Goal: Task Accomplishment & Management: Manage account settings

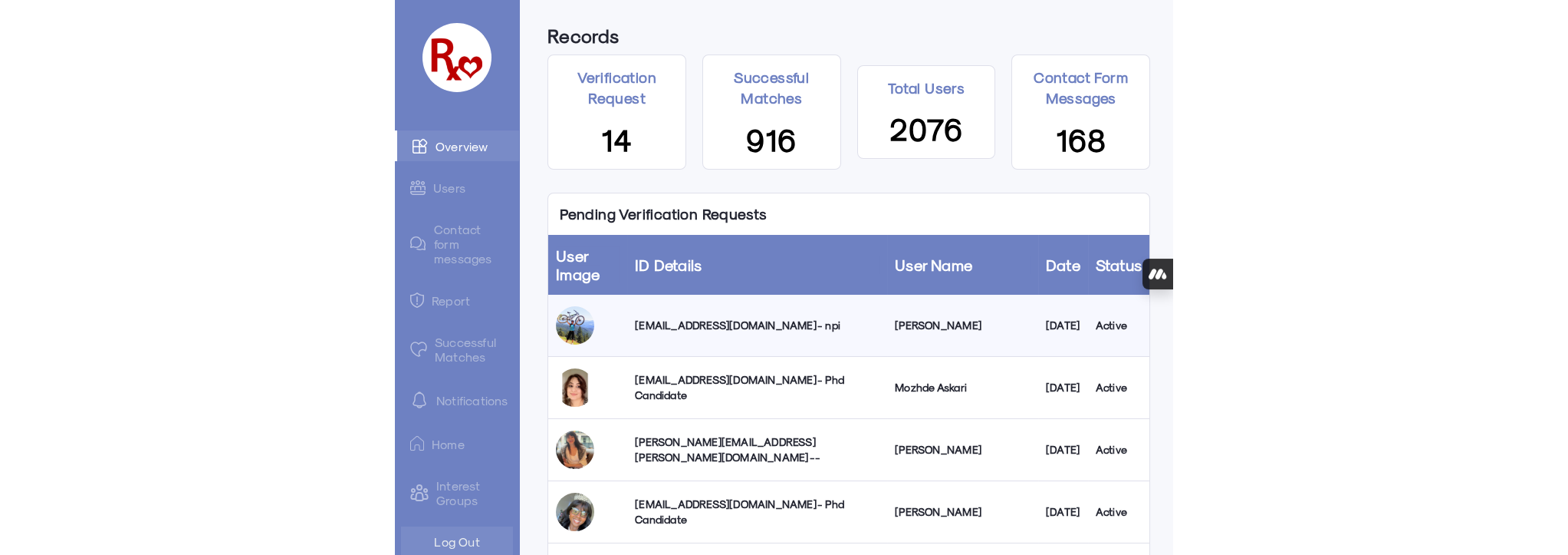
scroll to position [139, 0]
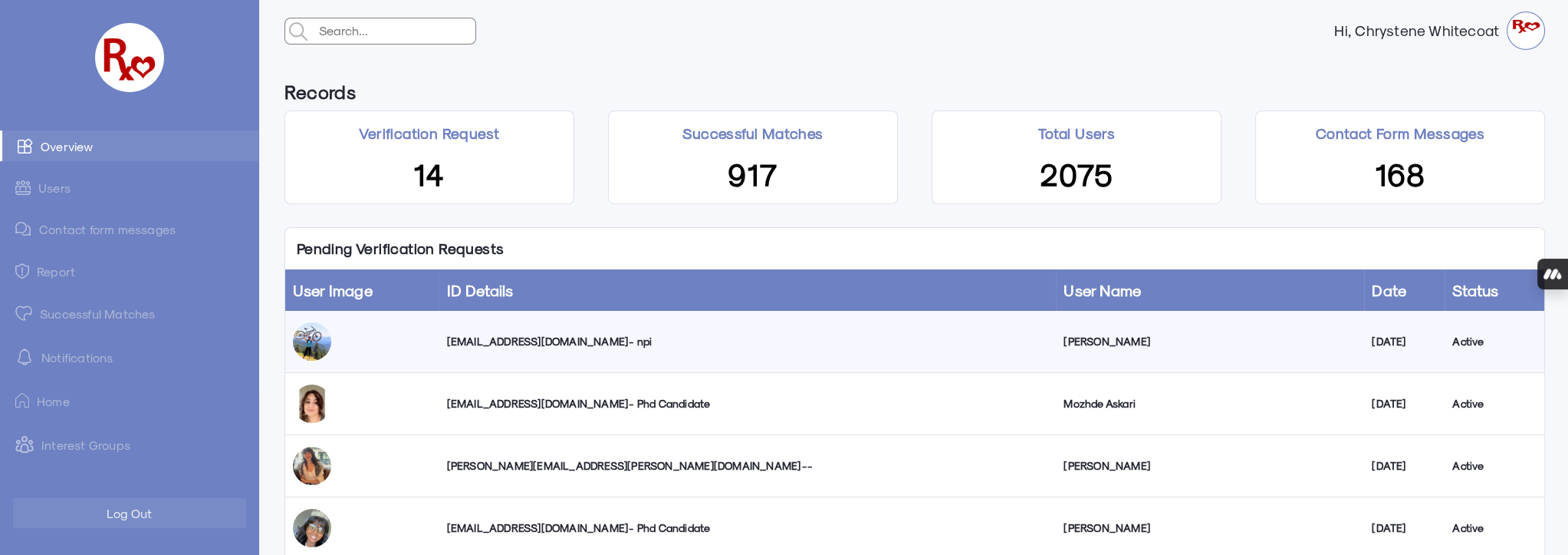
click at [139, 312] on link "Successful Matches" at bounding box center [129, 312] width 258 height 31
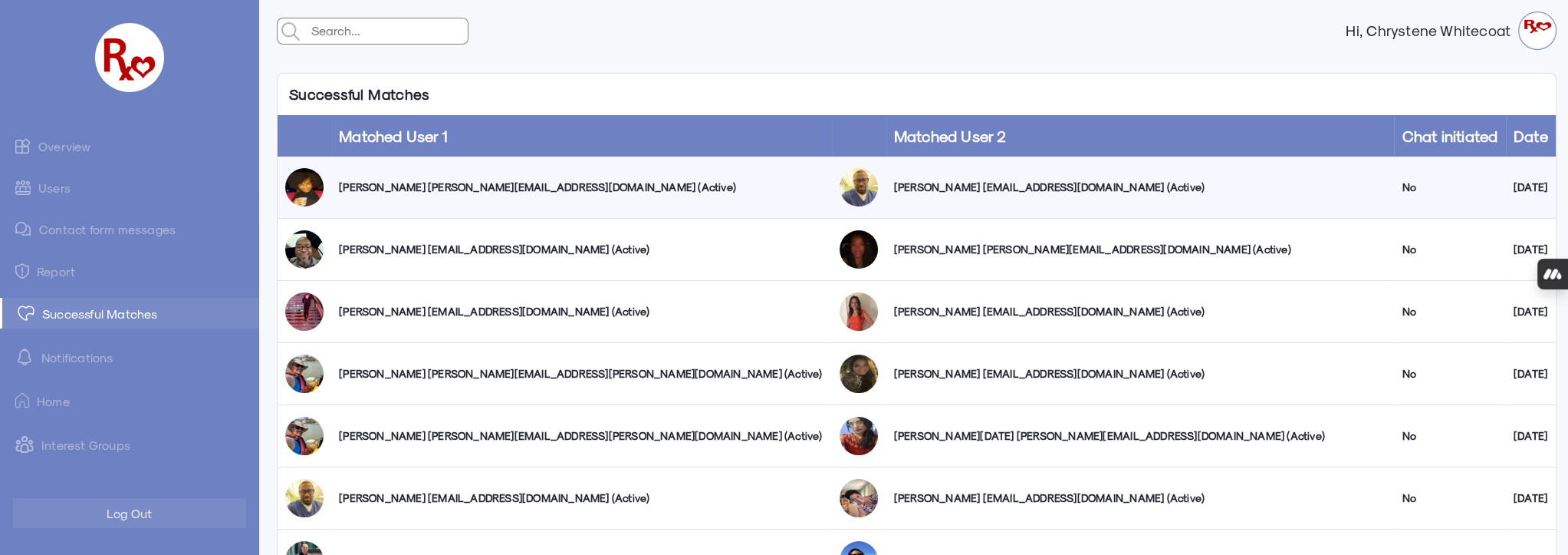
click at [81, 148] on link "Overview" at bounding box center [129, 145] width 258 height 31
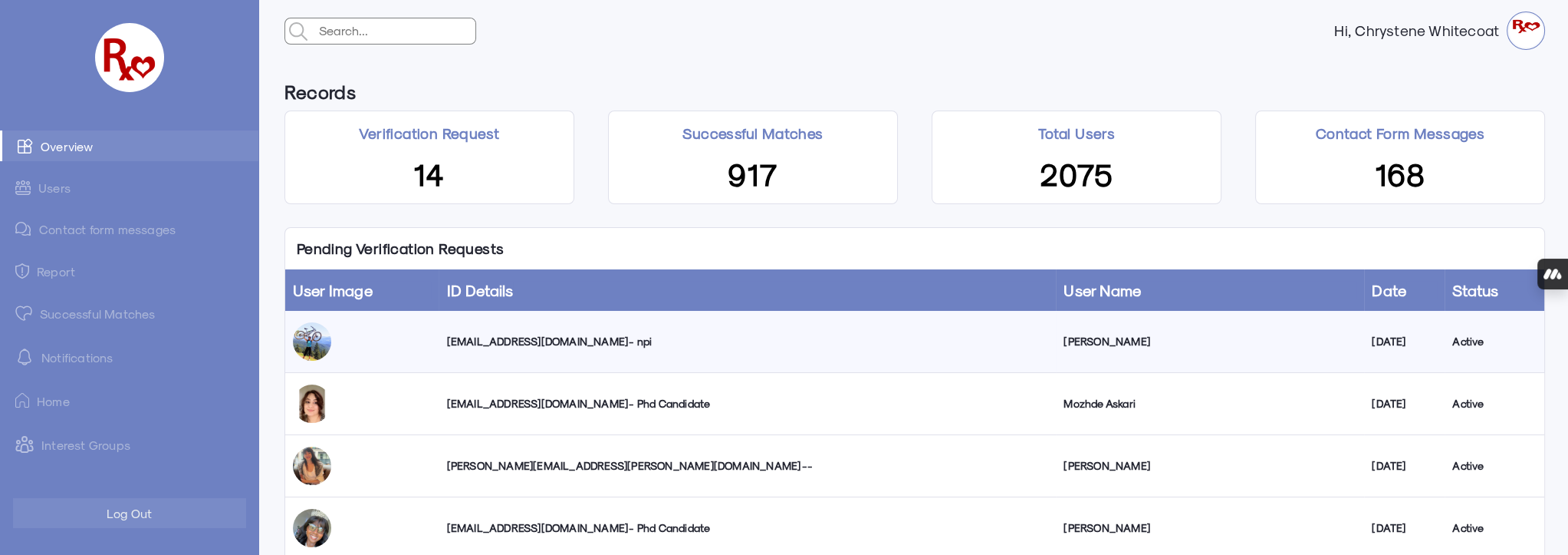
click at [493, 339] on div "[EMAIL_ADDRESS][DOMAIN_NAME] - npi" at bounding box center [747, 341] width 602 height 16
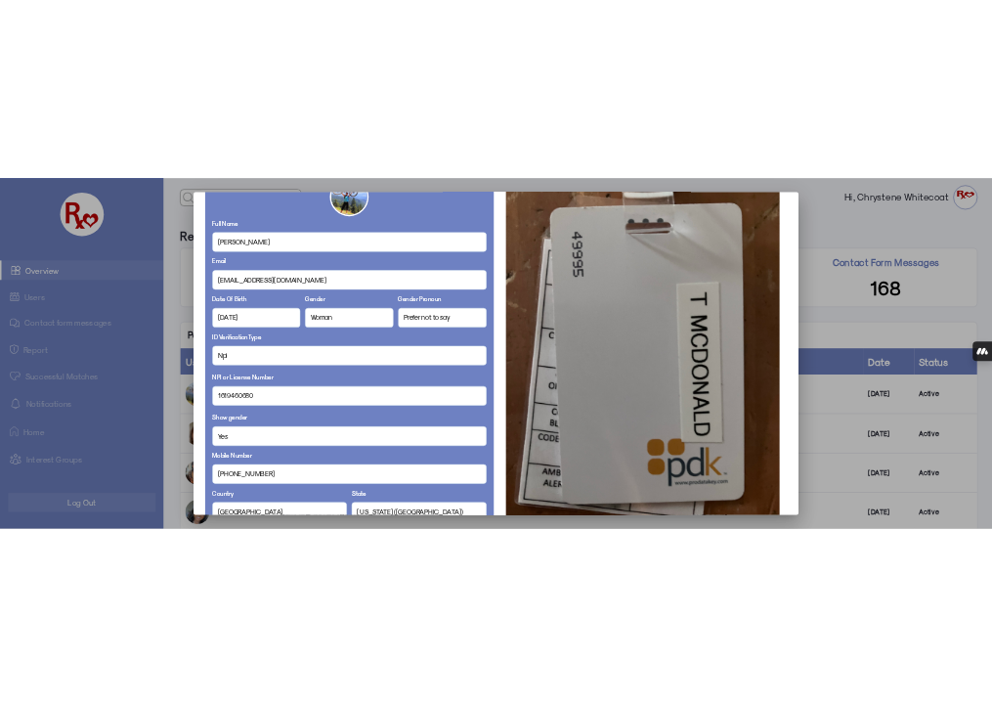
scroll to position [177, 0]
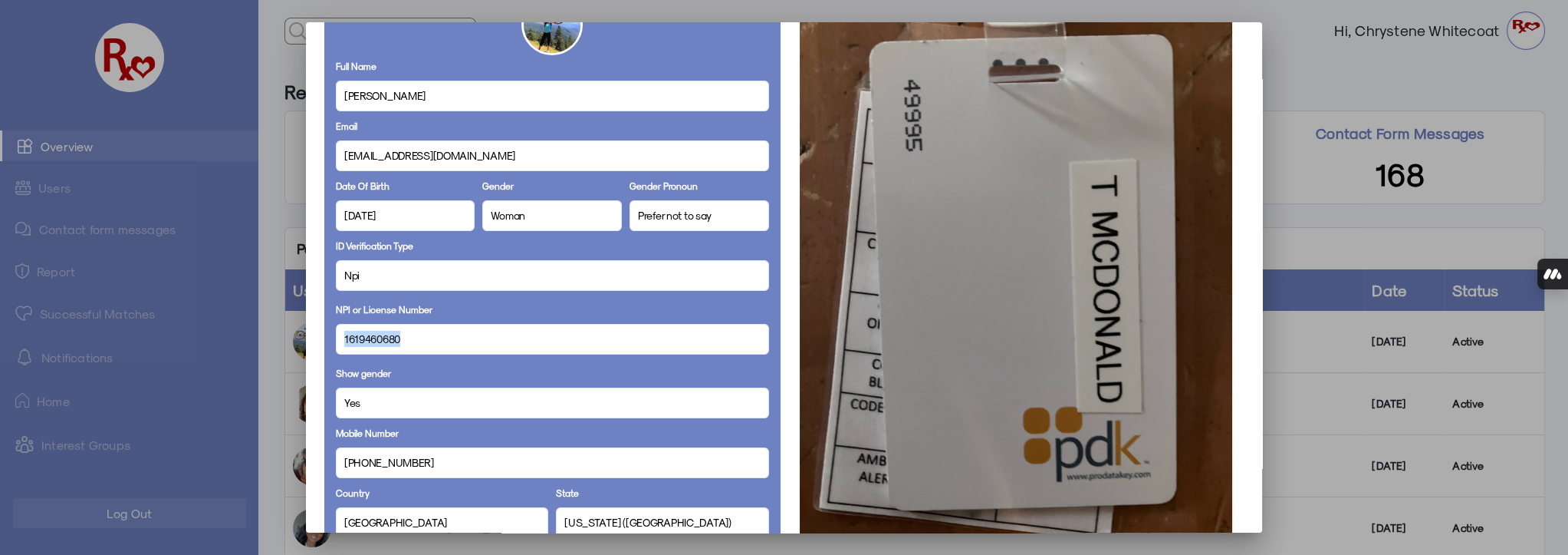
drag, startPoint x: 406, startPoint y: 344, endPoint x: 354, endPoint y: 338, distance: 52.3
click at [336, 342] on div "1619460680" at bounding box center [552, 338] width 433 height 31
copy span "1619460680"
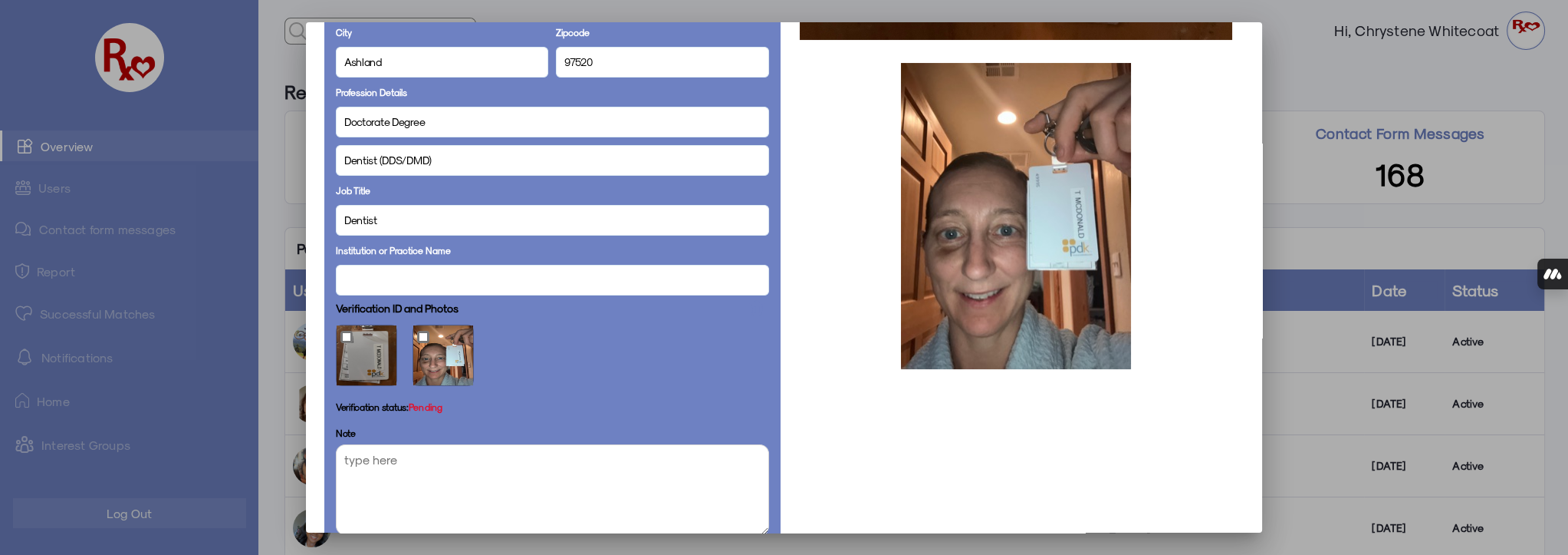
scroll to position [796, 0]
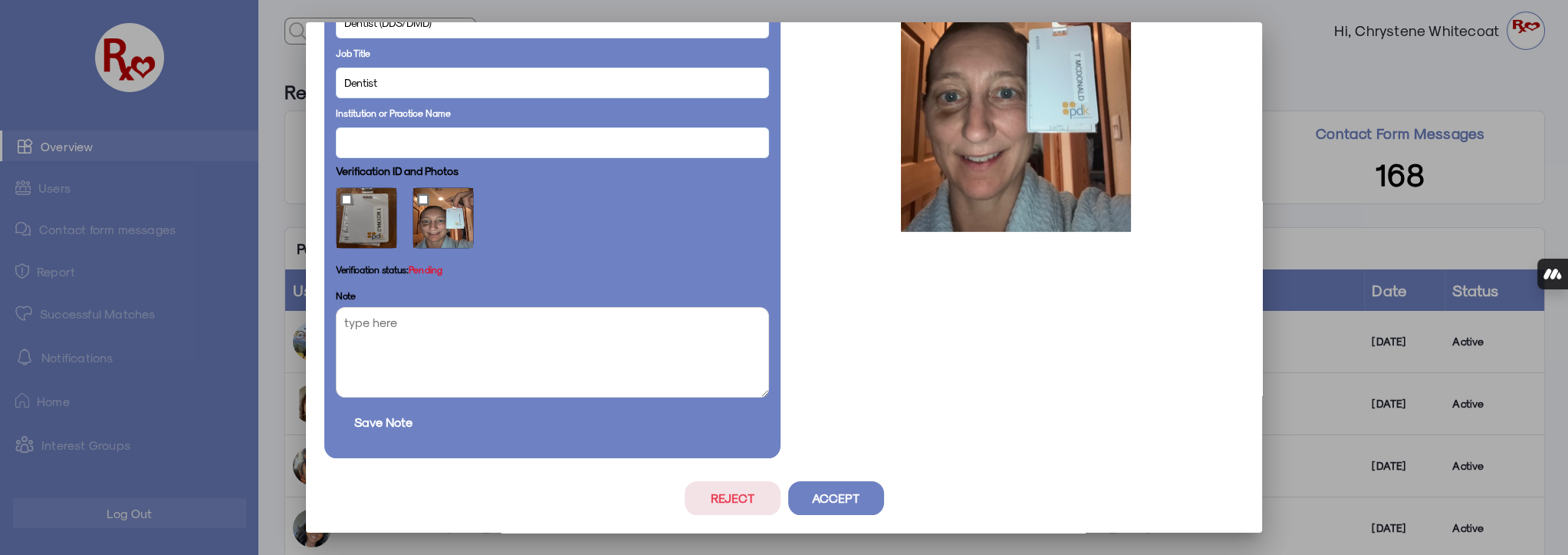
click at [719, 502] on button "Reject" at bounding box center [733, 498] width 96 height 34
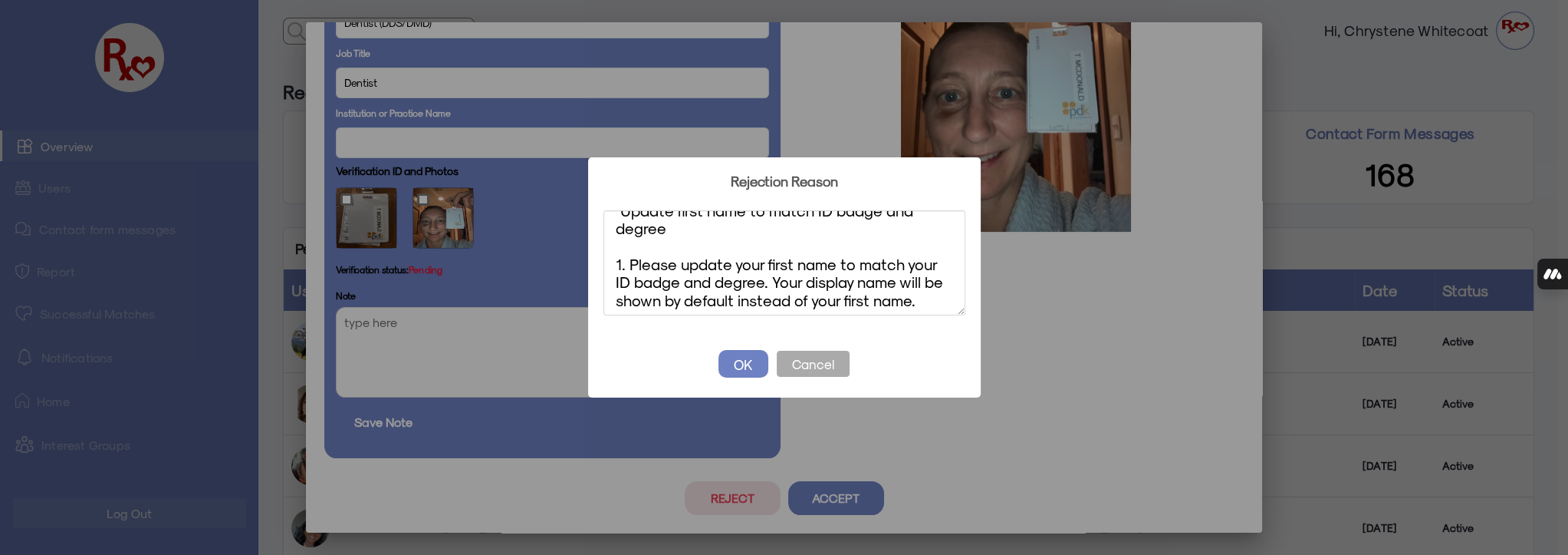
scroll to position [0, 0]
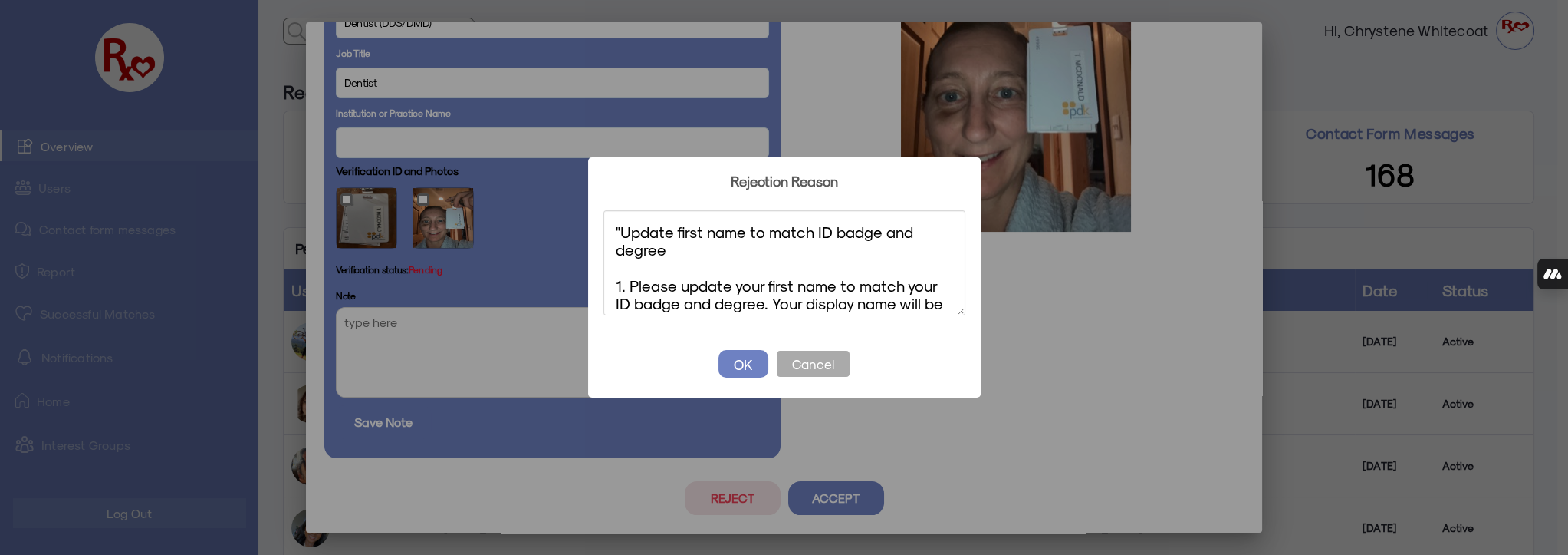
click at [620, 228] on textarea ""Update first name to match ID badge and degree 1. Please update your first nam…" at bounding box center [784, 263] width 362 height 105
click at [791, 281] on textarea "Update last name to match ID badge and degree 1. Please update your first name …" at bounding box center [784, 263] width 362 height 105
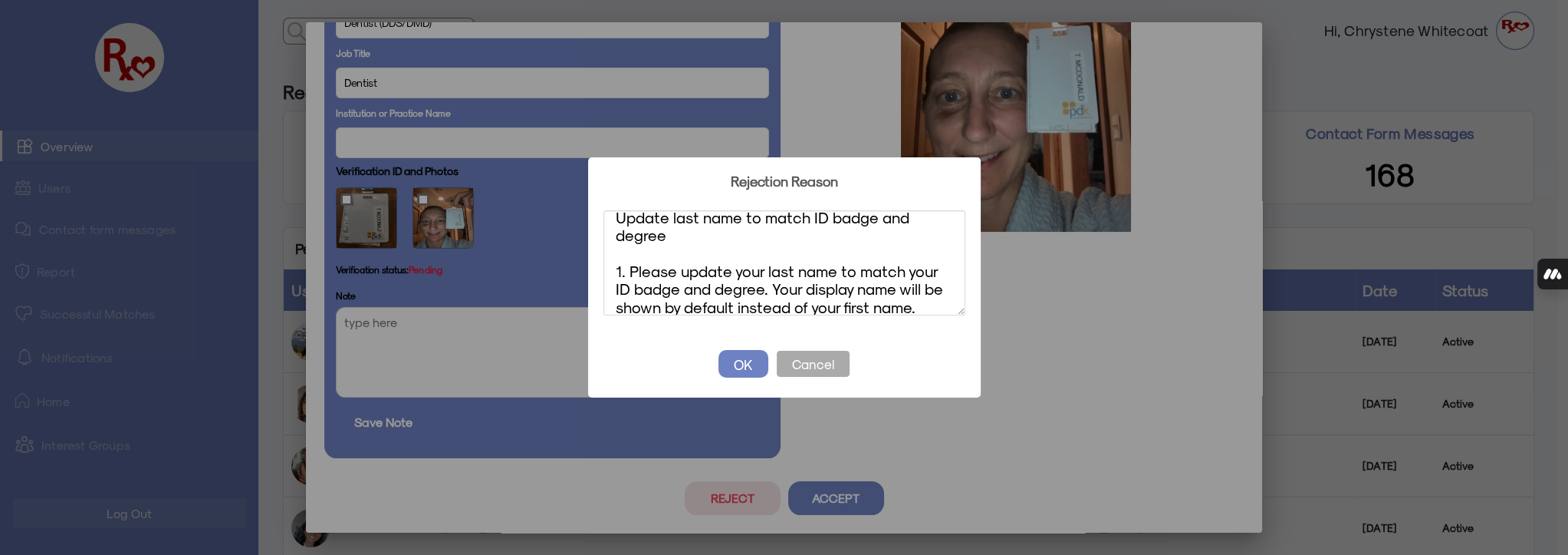
scroll to position [33, 0]
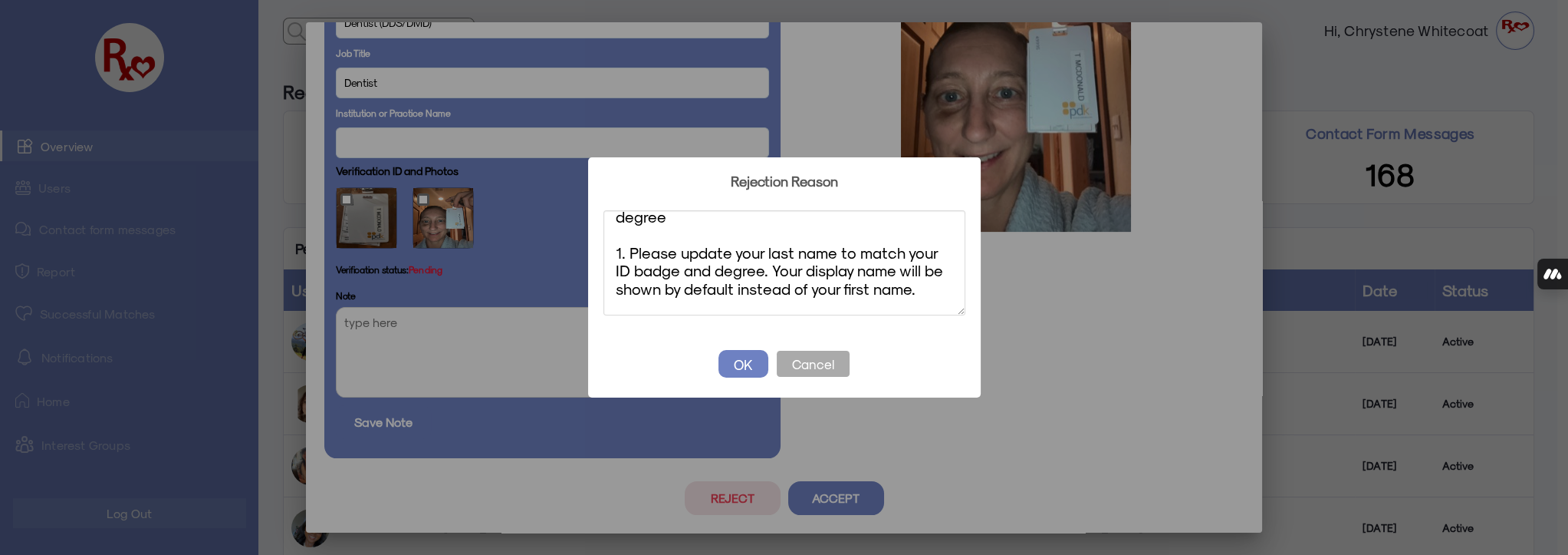
click at [852, 269] on textarea "Update last name to match ID badge and degree 1. Please update your last name t…" at bounding box center [784, 263] width 362 height 105
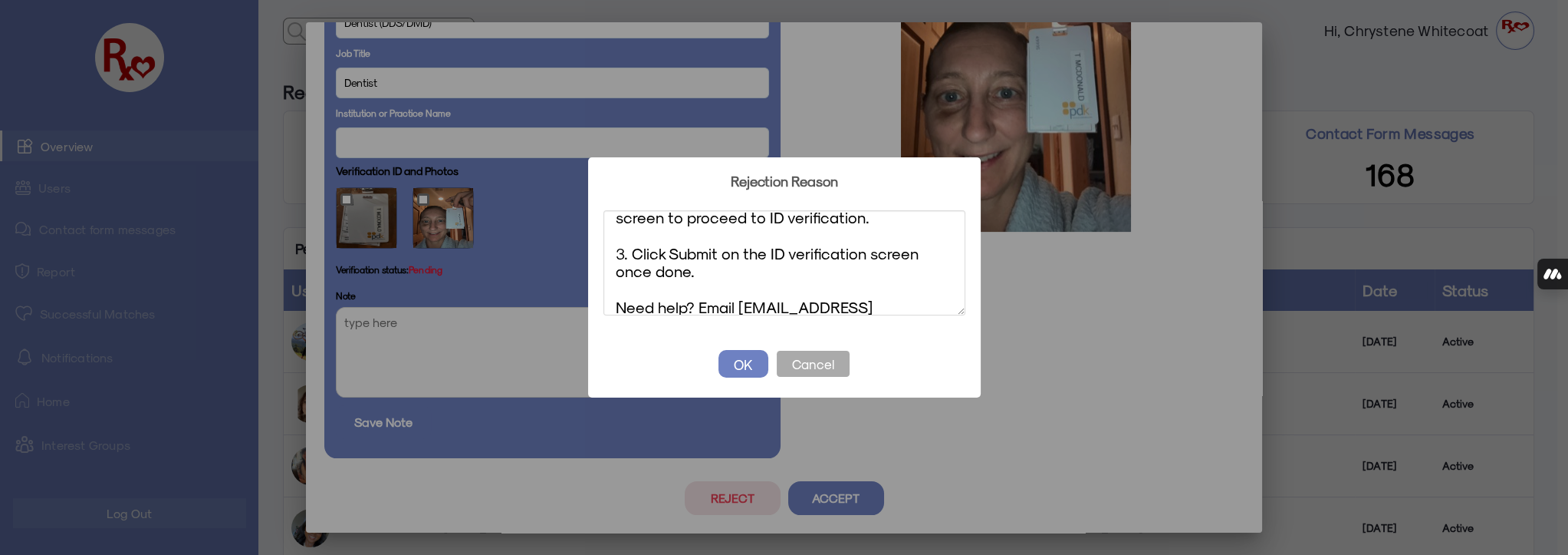
scroll to position [176, 0]
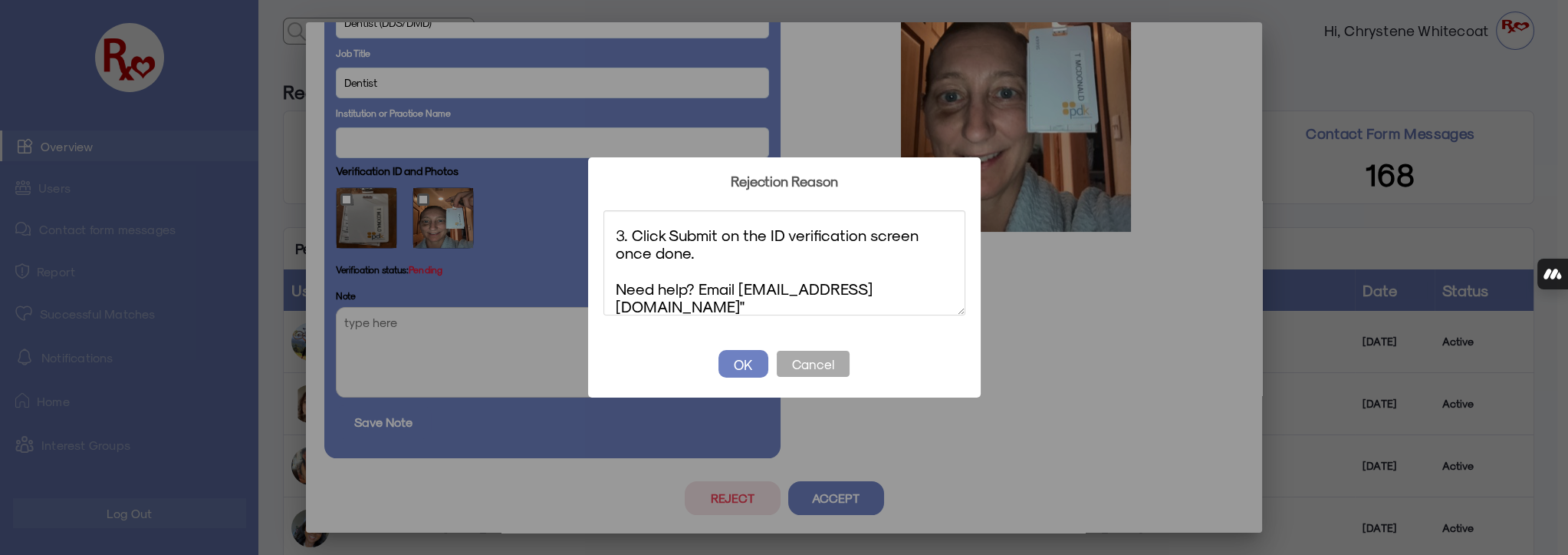
drag, startPoint x: 868, startPoint y: 305, endPoint x: 631, endPoint y: 265, distance: 240.4
click at [631, 265] on textarea "Update last name to match ID badge and degree 1. Please update your last name t…" at bounding box center [784, 263] width 362 height 105
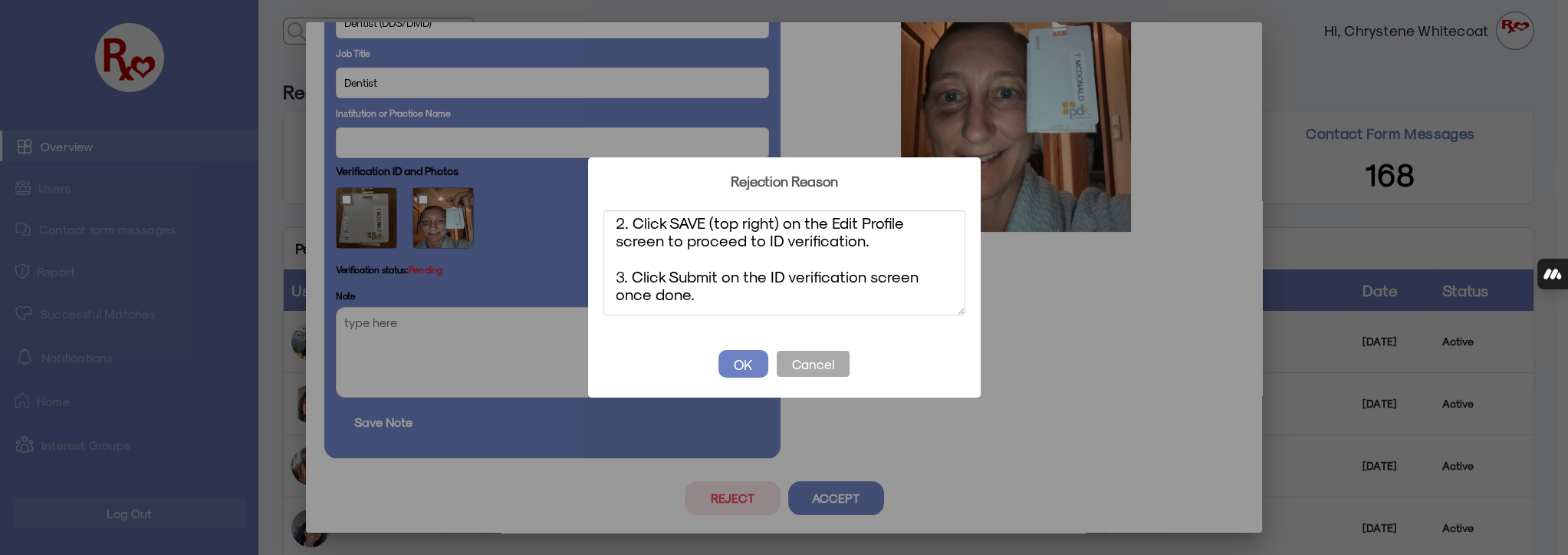
scroll to position [132, 0]
type textarea "Update last name to match ID badge and degree 1. Please update your last name t…"
click at [735, 360] on button "OK" at bounding box center [744, 363] width 50 height 27
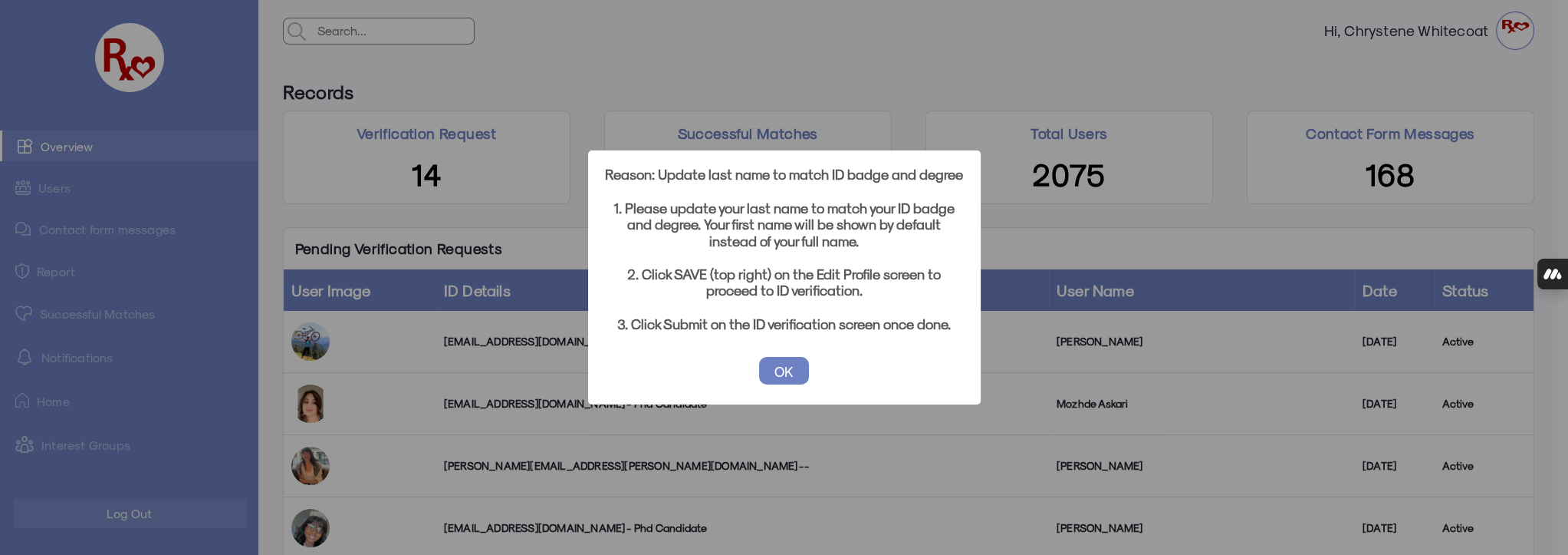
click at [778, 374] on button "OK" at bounding box center [784, 370] width 50 height 27
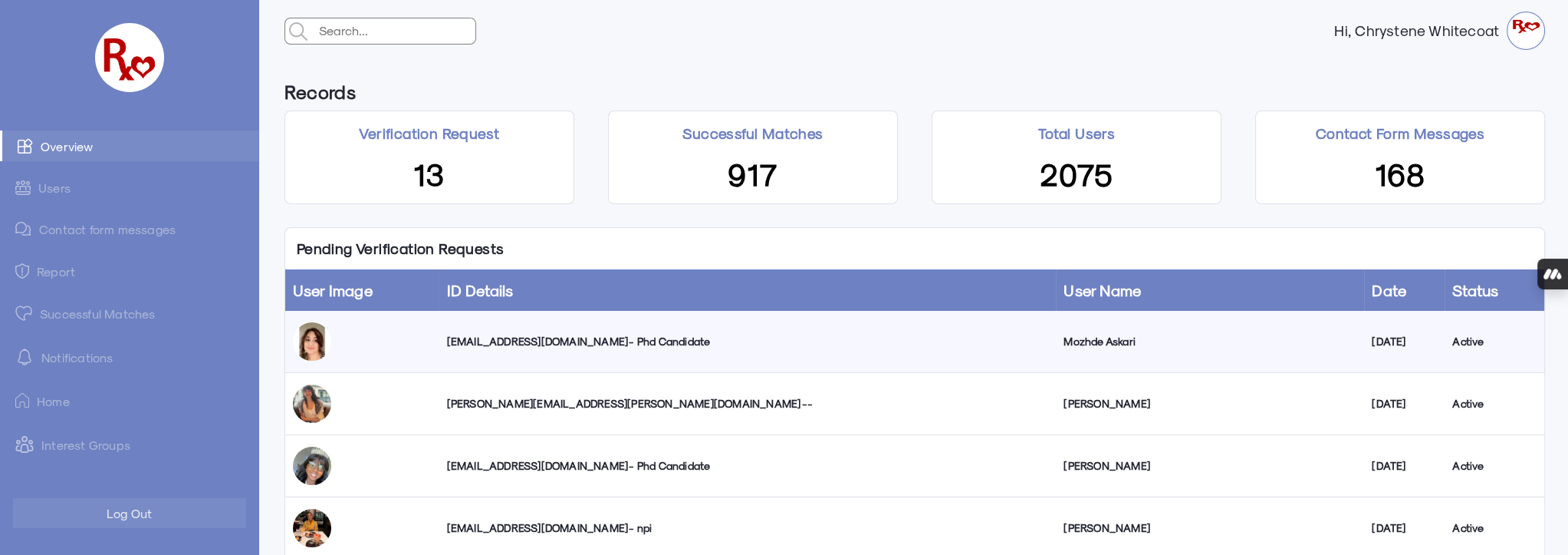
click at [518, 339] on div "[EMAIL_ADDRESS][DOMAIN_NAME] - Phd Candidate" at bounding box center [747, 341] width 602 height 16
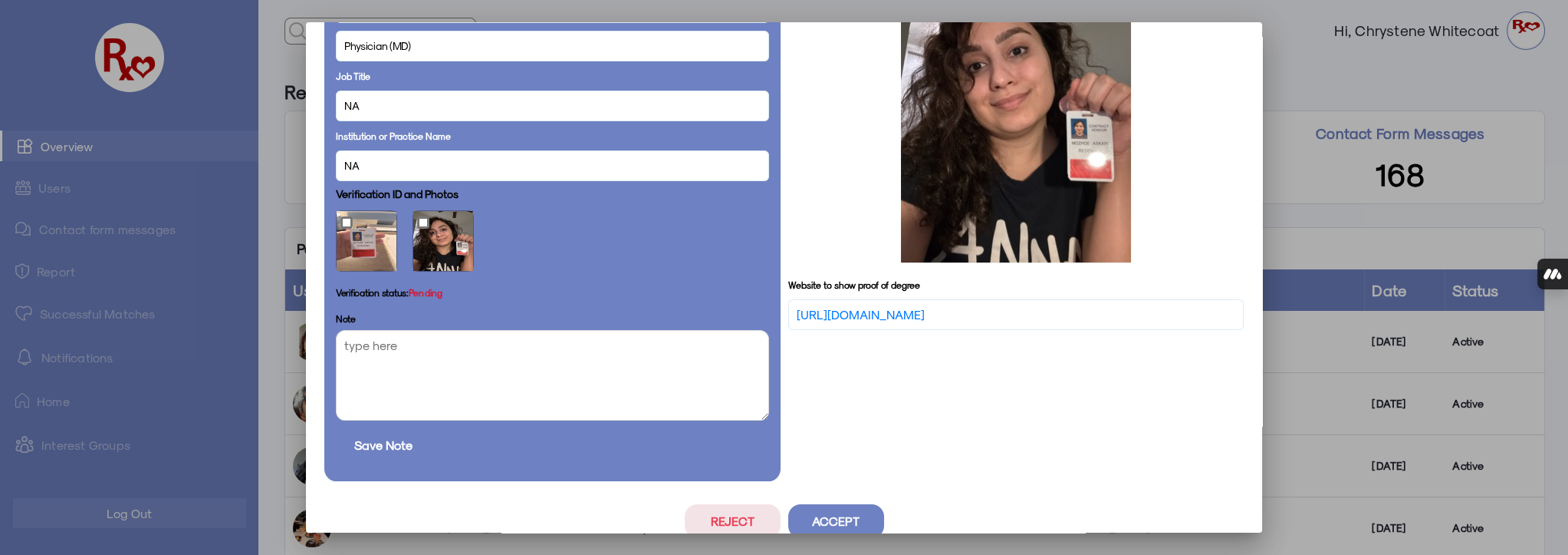
scroll to position [799, 0]
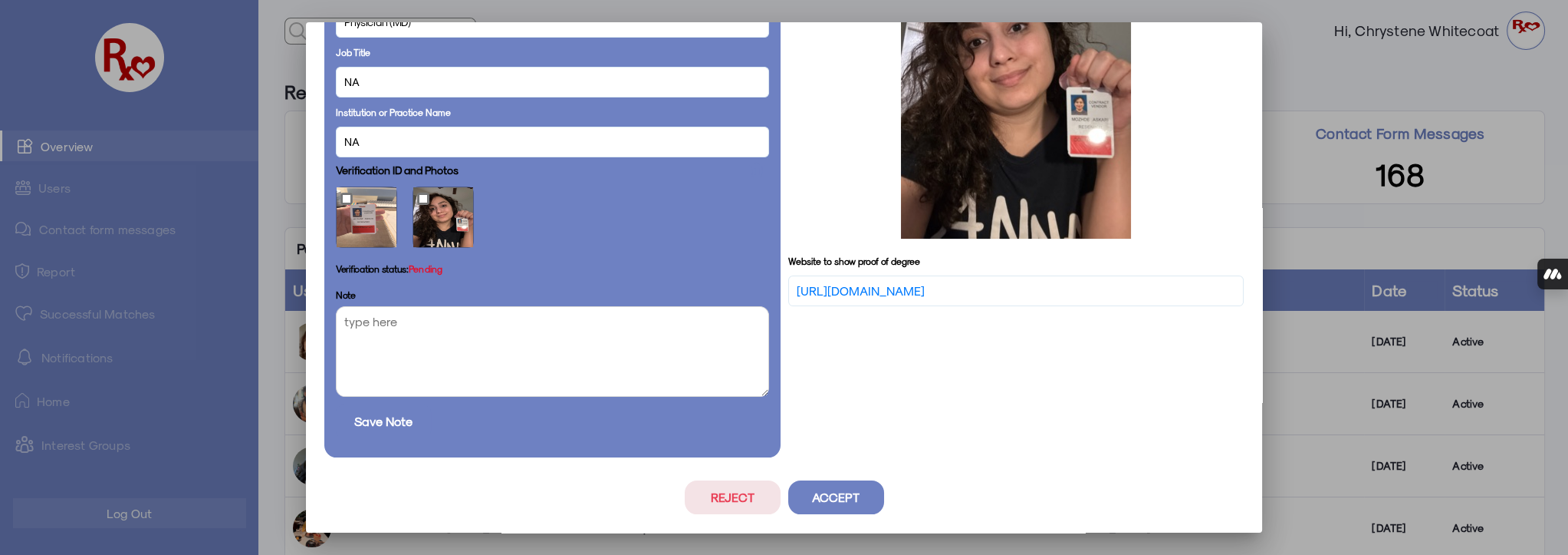
click at [726, 491] on button "Reject" at bounding box center [733, 497] width 96 height 34
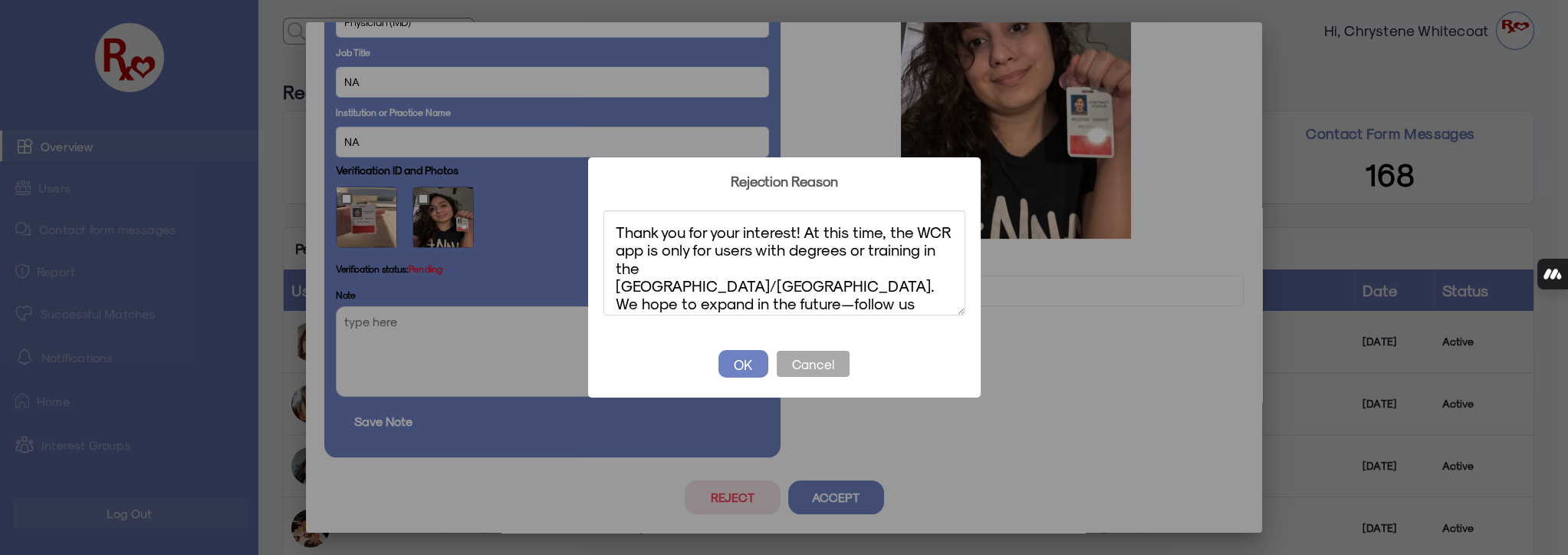
scroll to position [0, 0]
click at [805, 269] on textarea "Thank you for your interest! At this time, the WCR app is only for users with d…" at bounding box center [784, 263] width 362 height 105
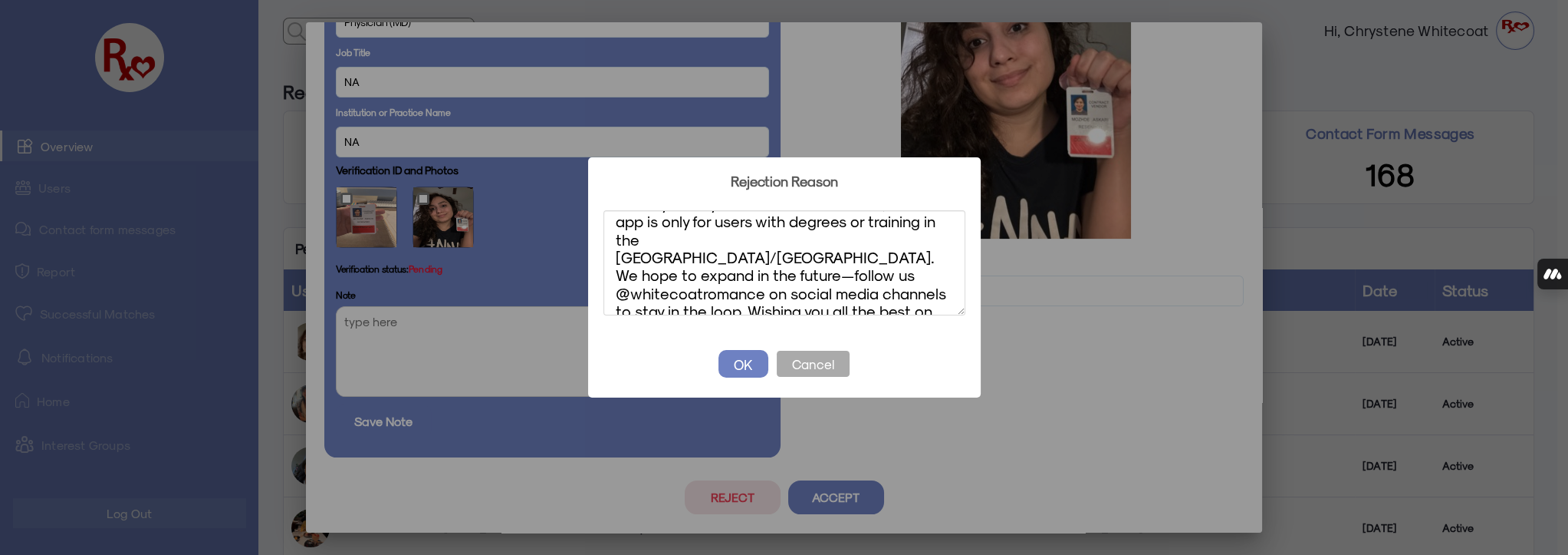
scroll to position [44, 0]
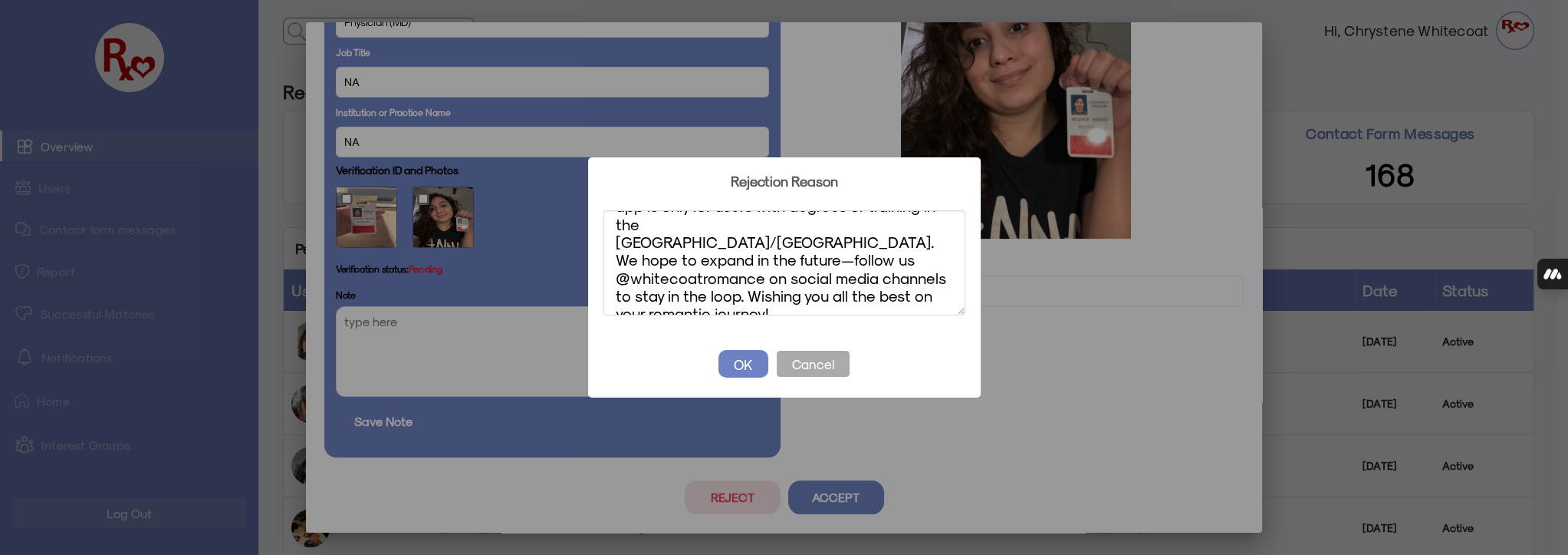
type textarea "Thank you for your interest! At this time, the WCR app is only for users with d…"
click at [751, 364] on button "OK" at bounding box center [744, 363] width 50 height 27
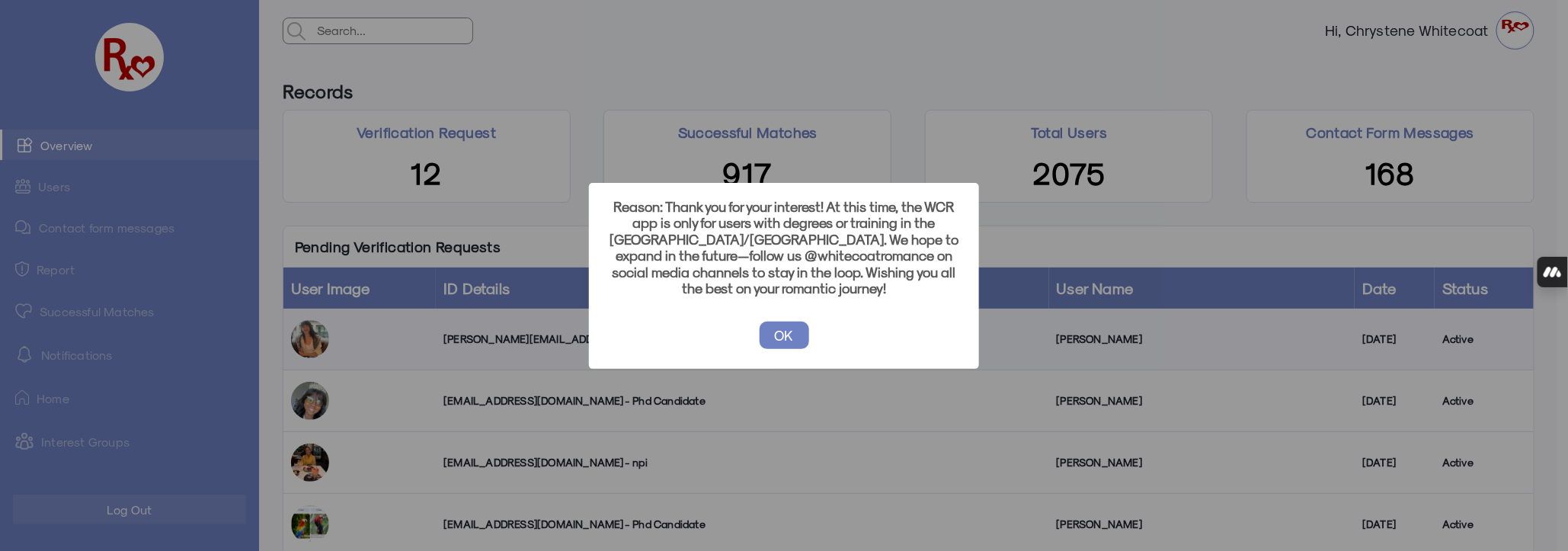
click at [785, 325] on button "OK" at bounding box center [784, 334] width 50 height 27
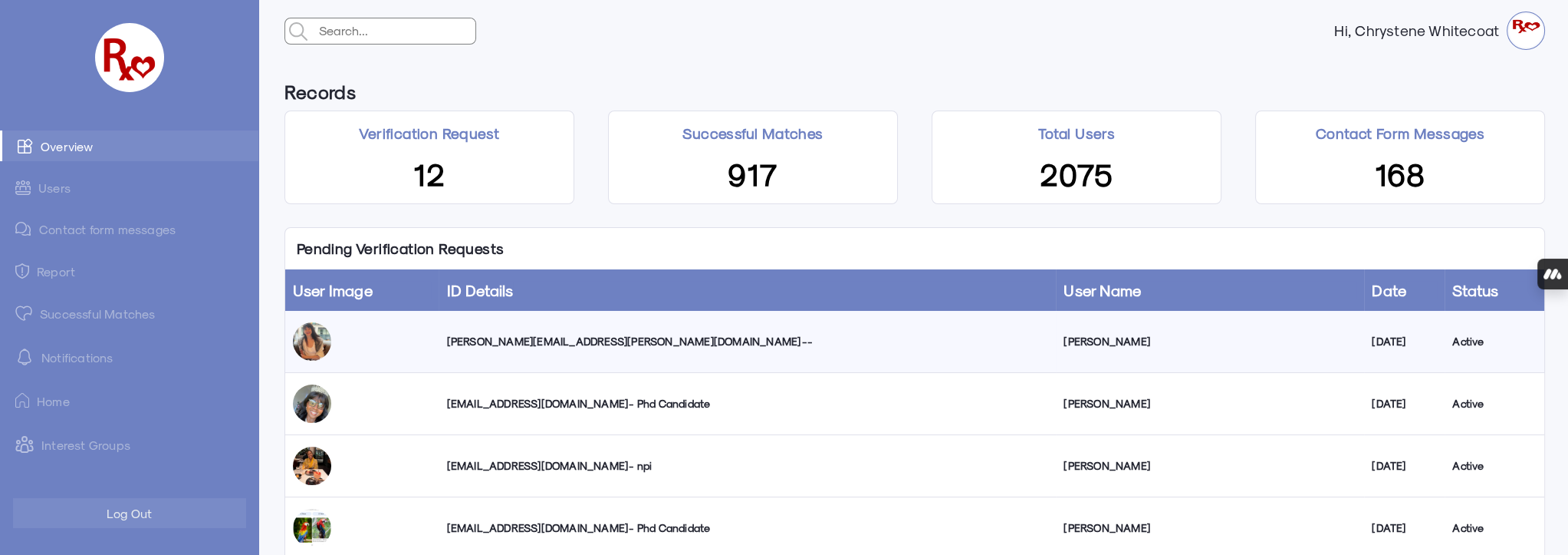
click at [548, 340] on div "[PERSON_NAME][EMAIL_ADDRESS][PERSON_NAME][DOMAIN_NAME] --" at bounding box center [747, 341] width 602 height 16
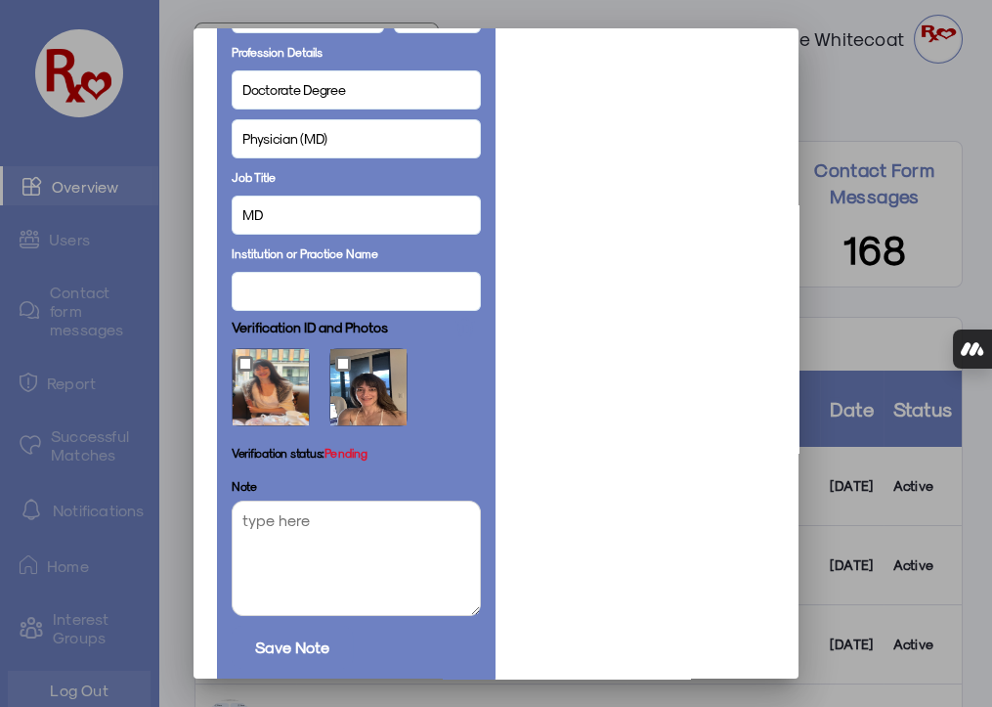
scroll to position [1175, 0]
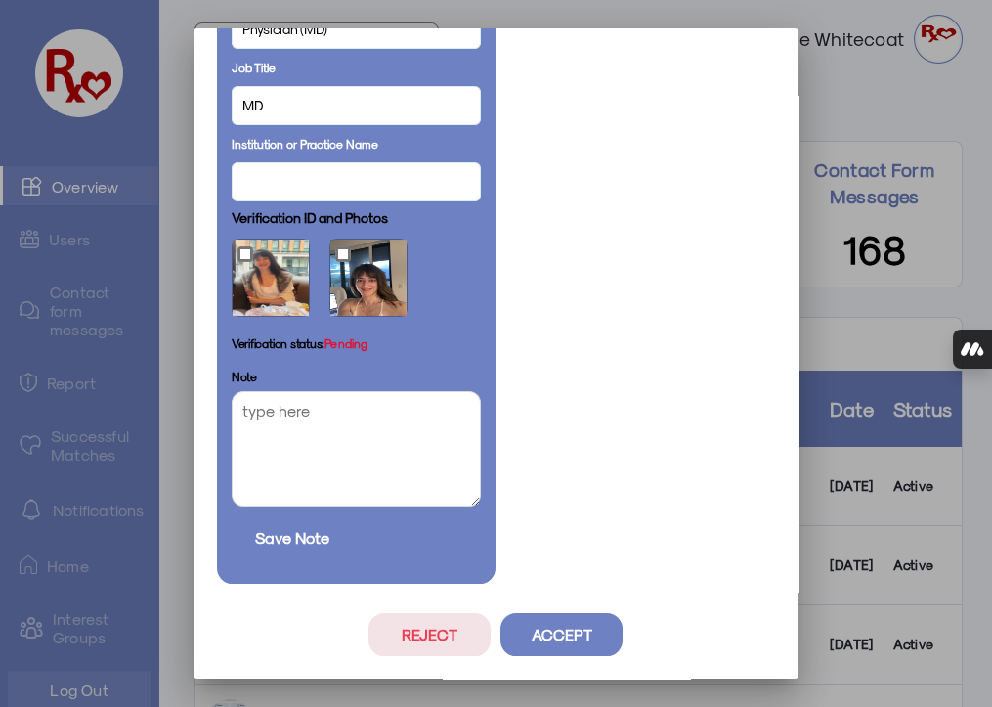
click at [460, 630] on button "Reject" at bounding box center [429, 634] width 122 height 43
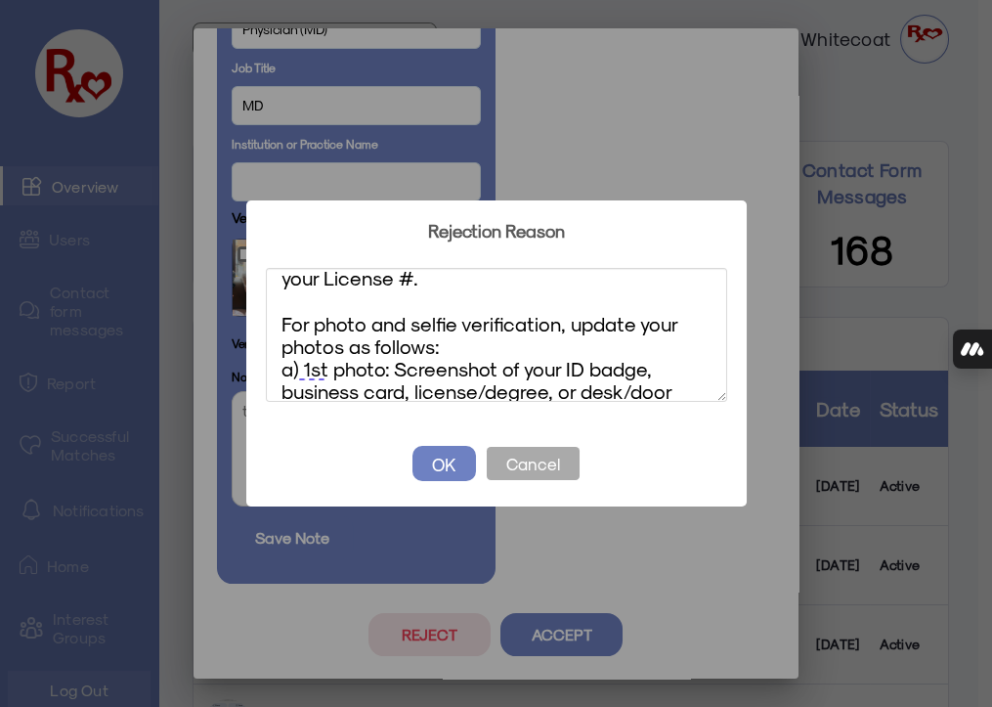
scroll to position [88, 0]
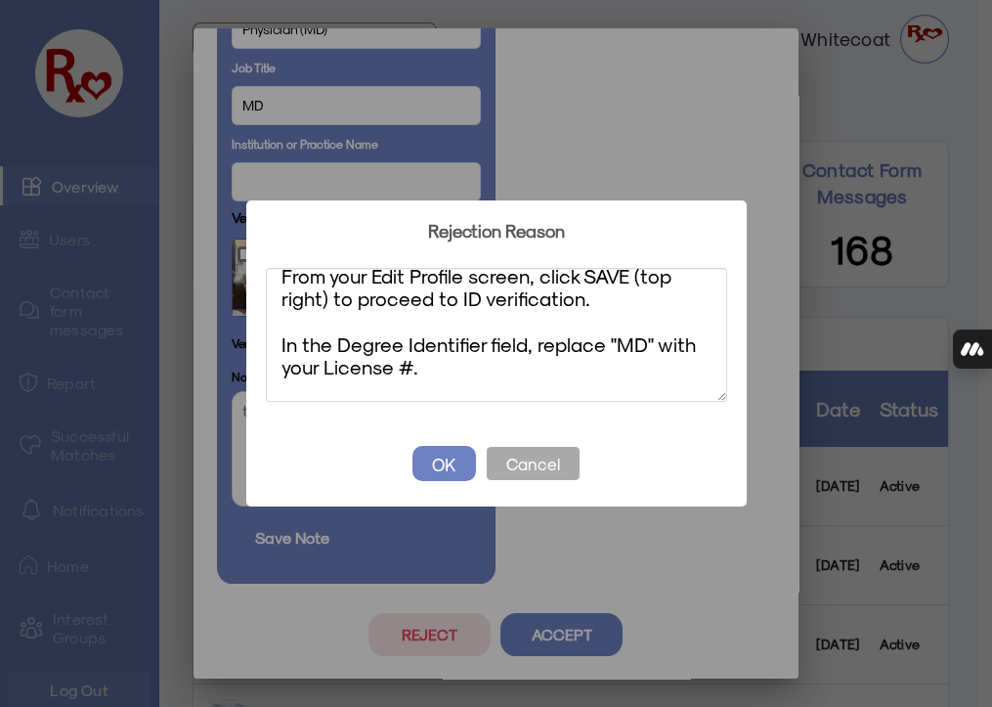
click at [280, 346] on textarea "Enter License # and update both verification photos From your Edit Profile scre…" at bounding box center [496, 335] width 461 height 134
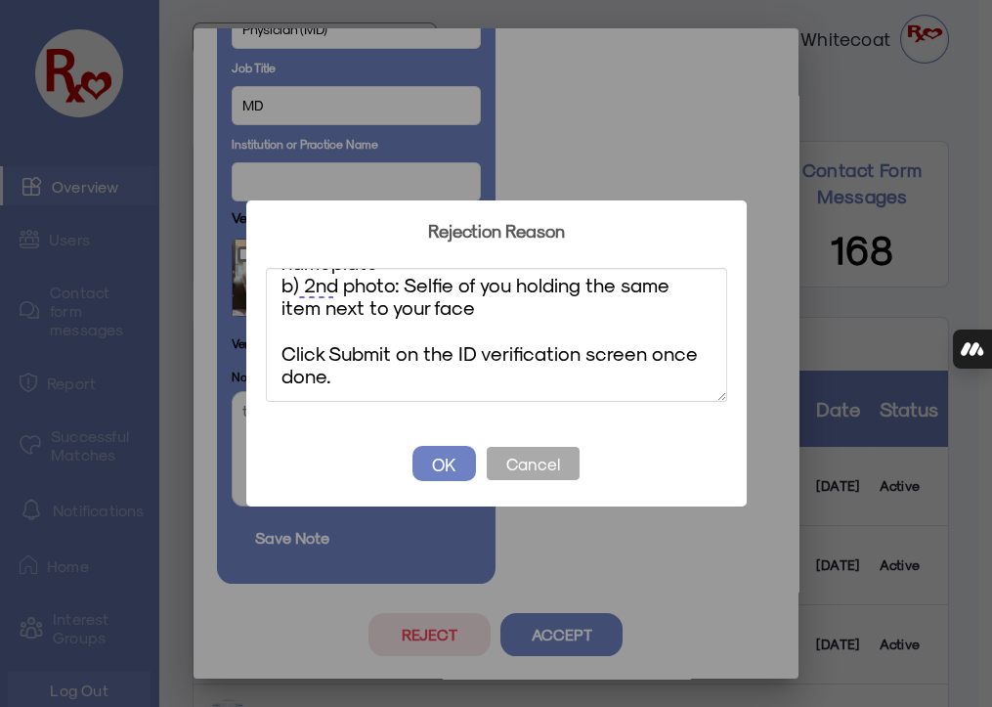
scroll to position [0, 0]
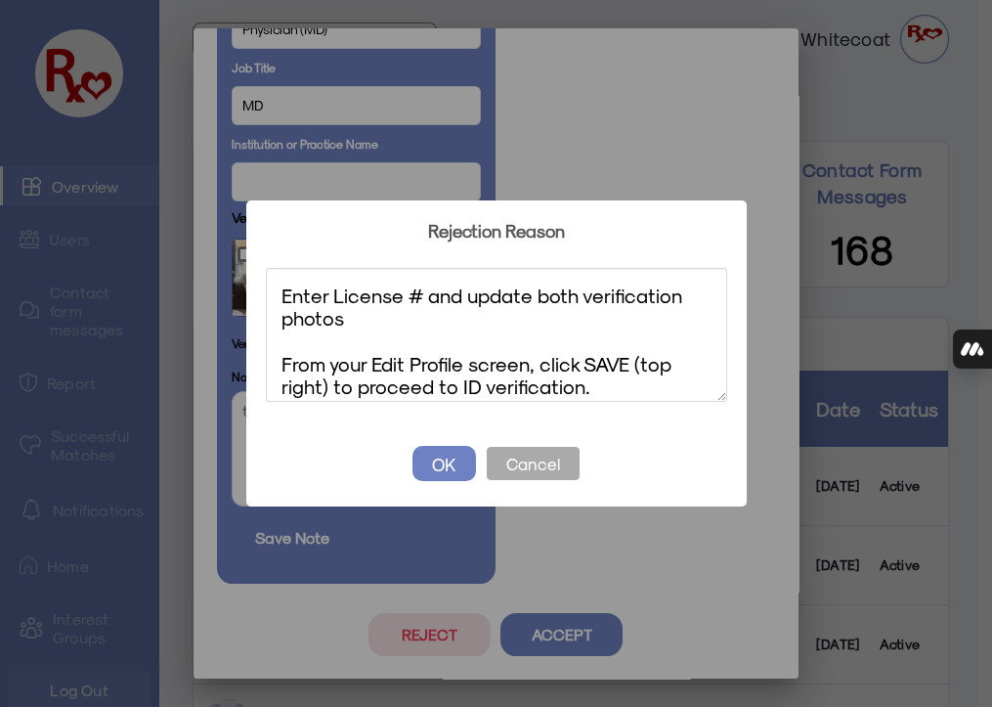
drag, startPoint x: 297, startPoint y: 355, endPoint x: 251, endPoint y: 242, distance: 121.4
click at [251, 242] on div "? ! i Rejection Reason × Enter License # and update both verification photos Fr…" at bounding box center [496, 353] width 500 height 306
click at [374, 329] on textarea "Enter License # and update both verification photos From your Edit Profile scre…" at bounding box center [496, 335] width 461 height 134
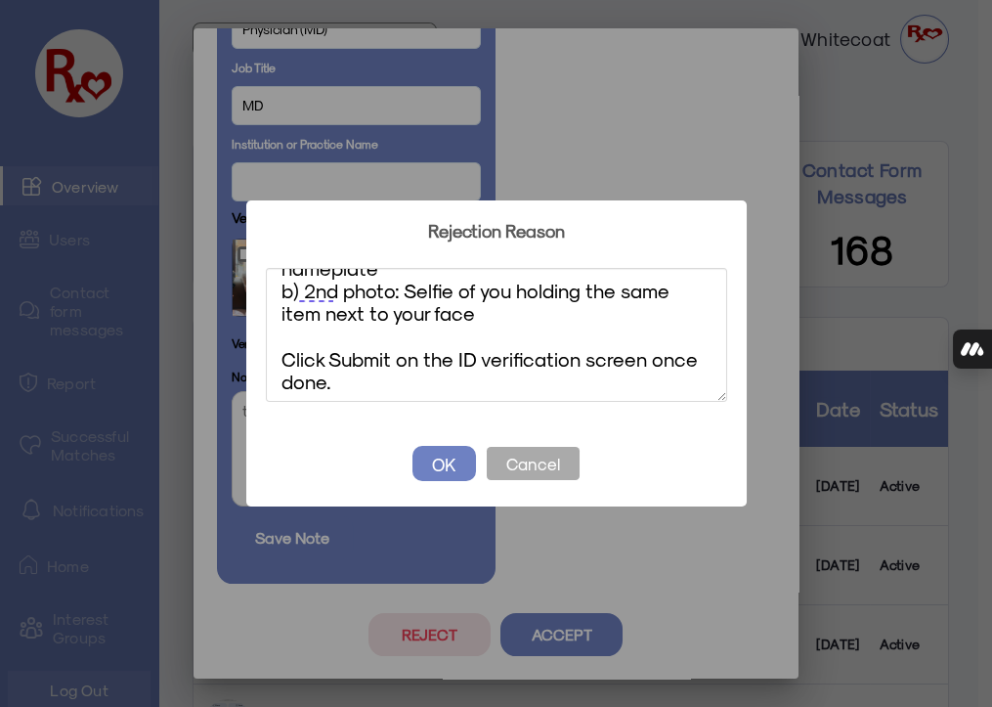
type textarea "Enter License # and update both verification photos From your Edit Profile scre…"
click at [446, 466] on button "OK" at bounding box center [444, 463] width 64 height 35
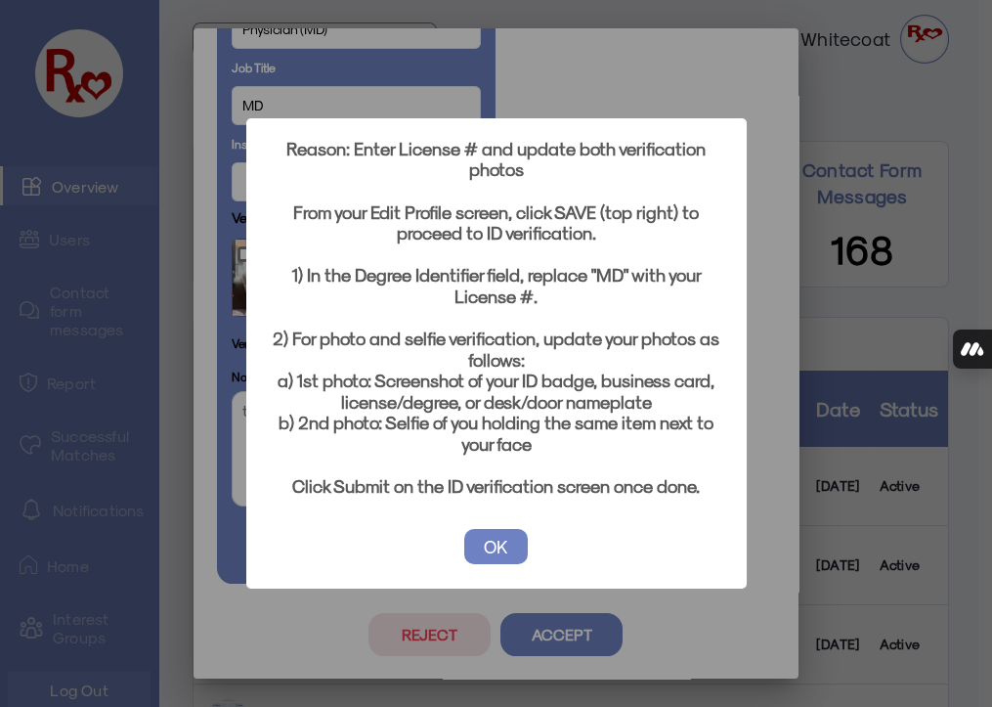
click at [491, 551] on button "OK" at bounding box center [496, 546] width 64 height 35
